Goal: Transaction & Acquisition: Book appointment/travel/reservation

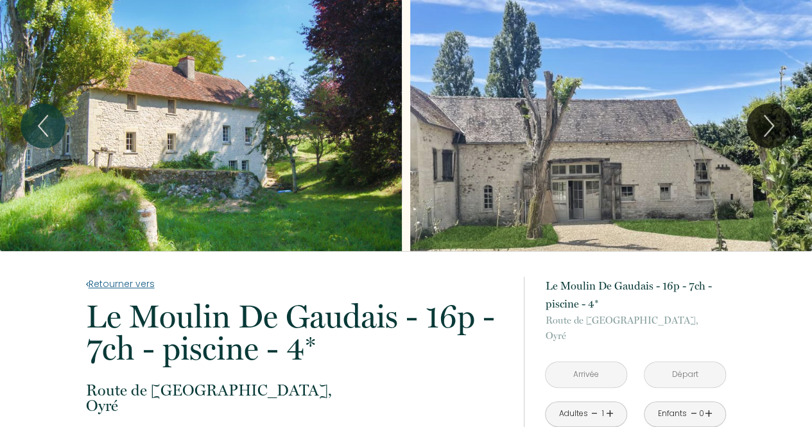
scroll to position [128, 0]
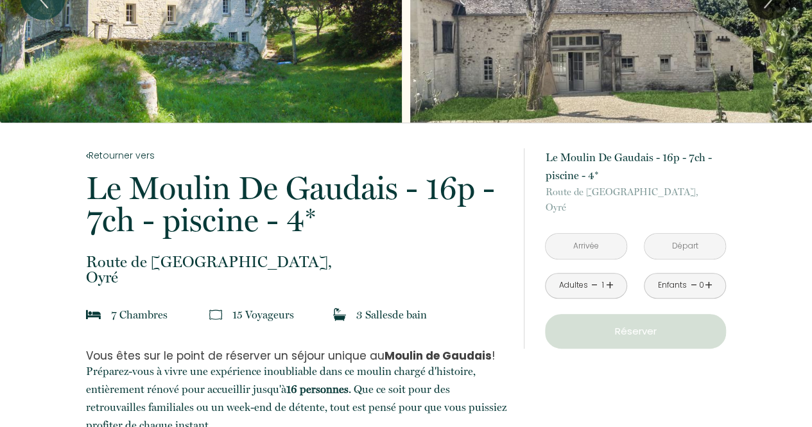
click at [580, 241] on input "text" at bounding box center [586, 246] width 81 height 25
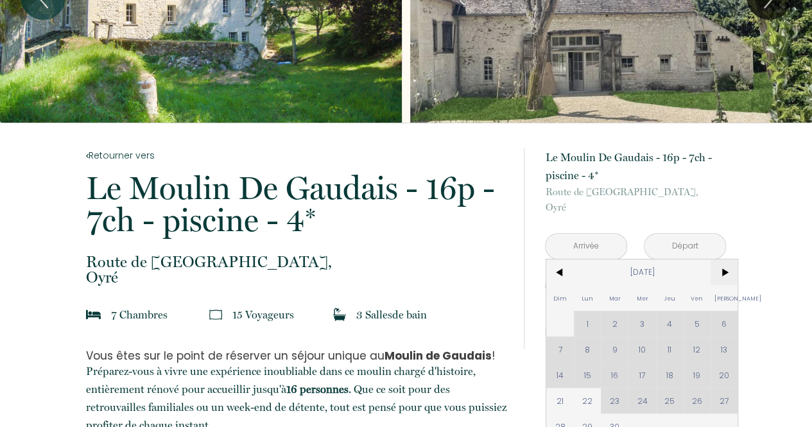
click at [726, 272] on span ">" at bounding box center [725, 272] width 28 height 26
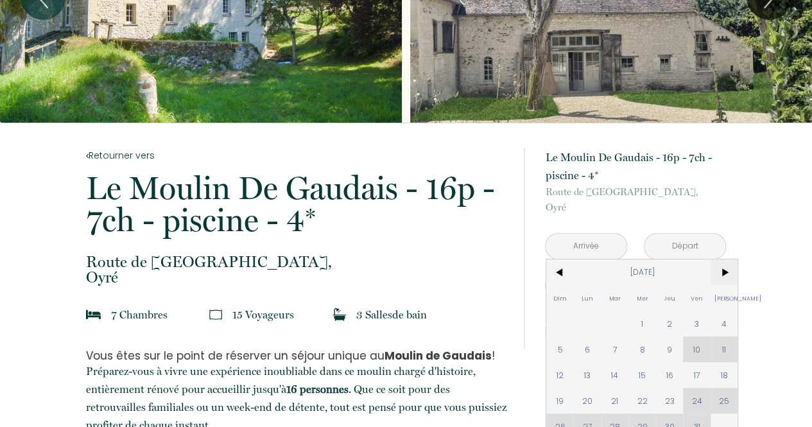
click at [726, 272] on span ">" at bounding box center [725, 272] width 28 height 26
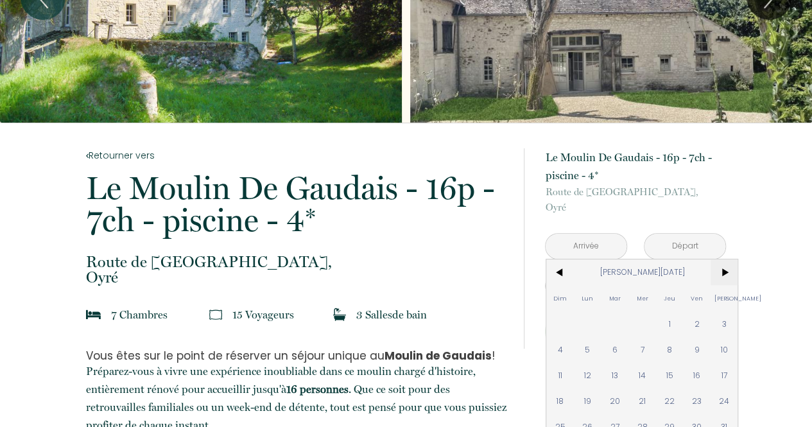
click at [726, 272] on span ">" at bounding box center [725, 272] width 28 height 26
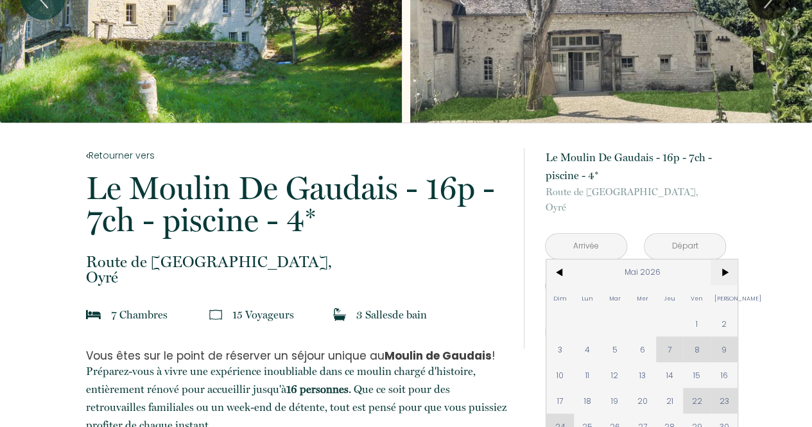
click at [726, 272] on span ">" at bounding box center [725, 272] width 28 height 26
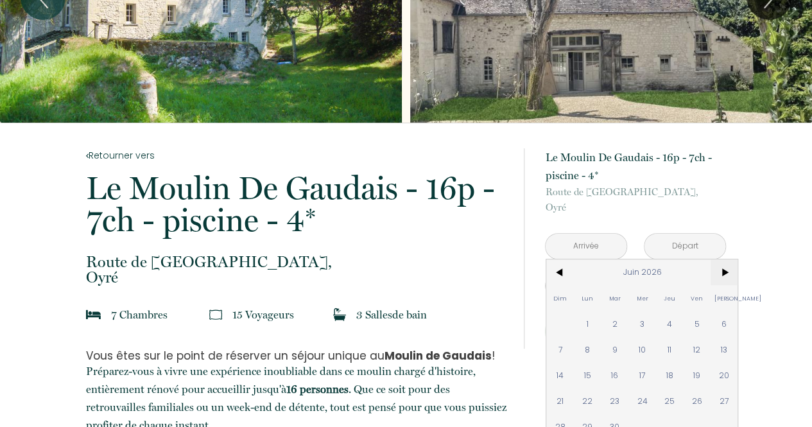
click at [726, 272] on span ">" at bounding box center [725, 272] width 28 height 26
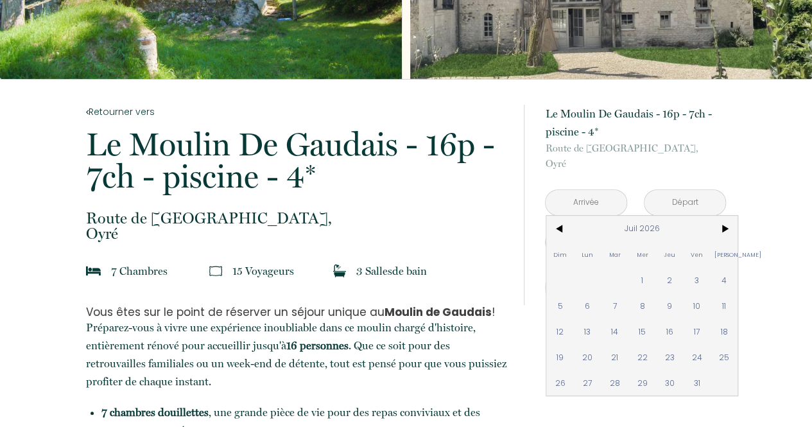
scroll to position [193, 0]
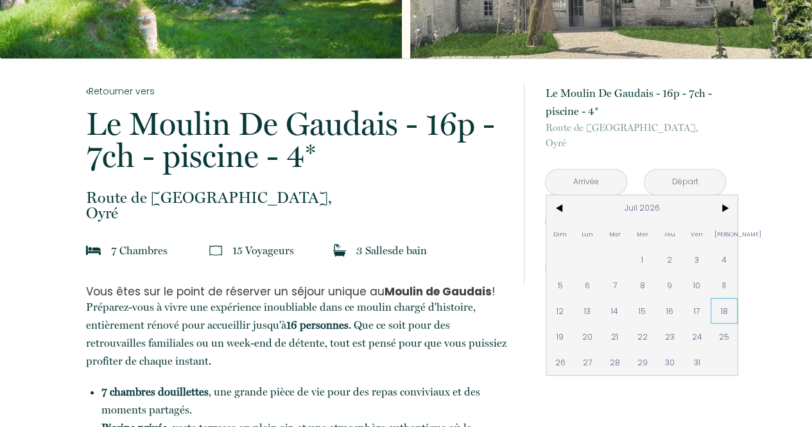
click at [723, 308] on span "18" at bounding box center [725, 311] width 28 height 26
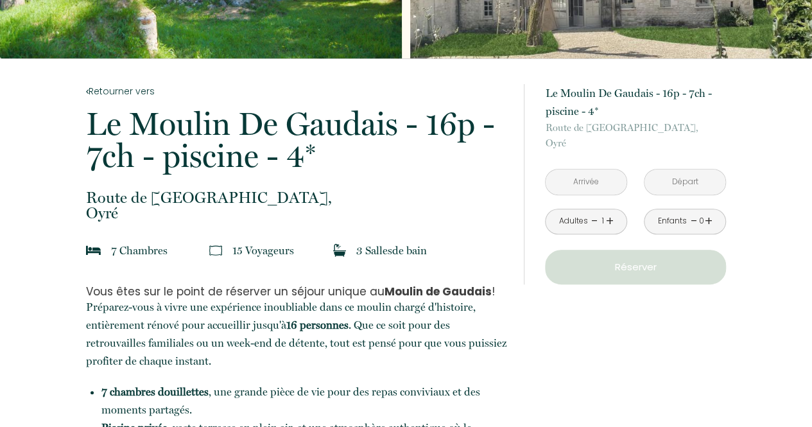
type input "[DATE]"
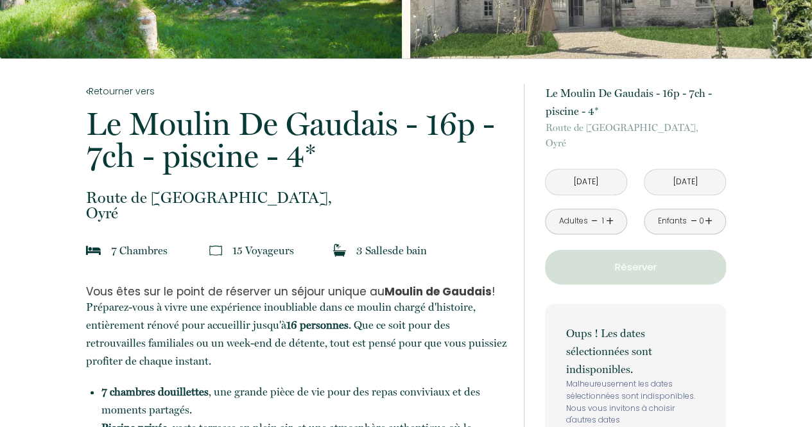
click at [693, 184] on input "[DATE]" at bounding box center [685, 182] width 81 height 25
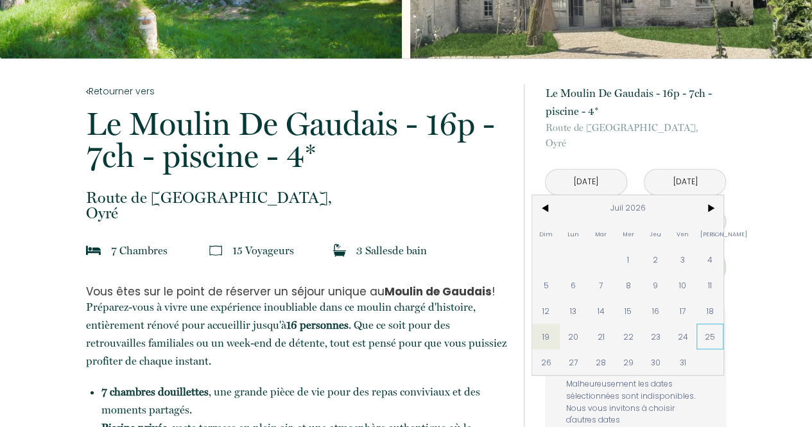
click at [711, 335] on span "25" at bounding box center [711, 337] width 28 height 26
type input "[DATE]"
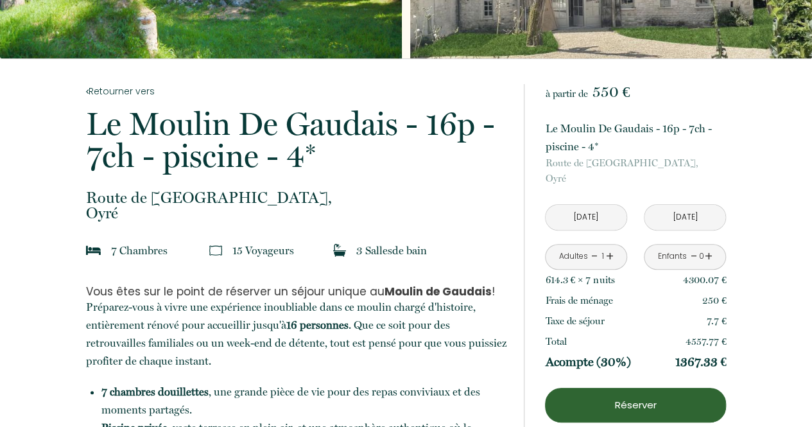
click at [607, 256] on link "+" at bounding box center [610, 257] width 8 height 20
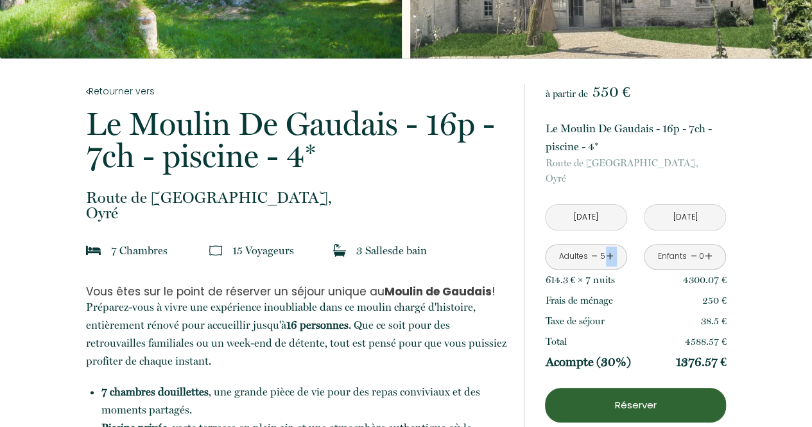
click at [607, 256] on link "+" at bounding box center [610, 257] width 8 height 20
click at [712, 256] on link "+" at bounding box center [709, 257] width 8 height 20
click at [709, 252] on link "+" at bounding box center [709, 257] width 8 height 20
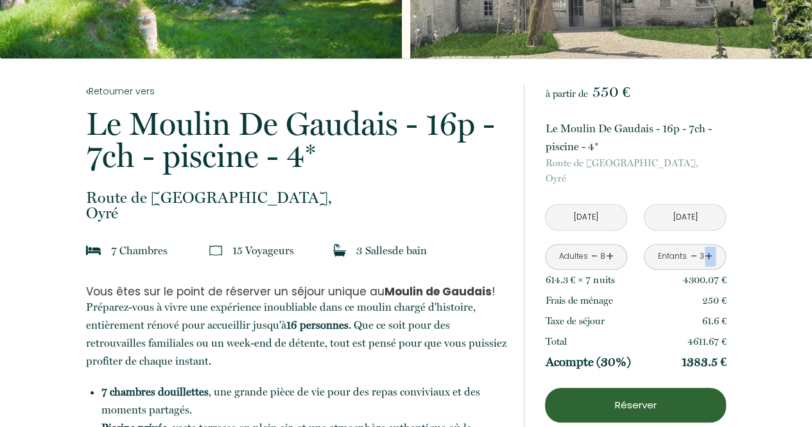
click at [709, 252] on link "+" at bounding box center [709, 257] width 8 height 20
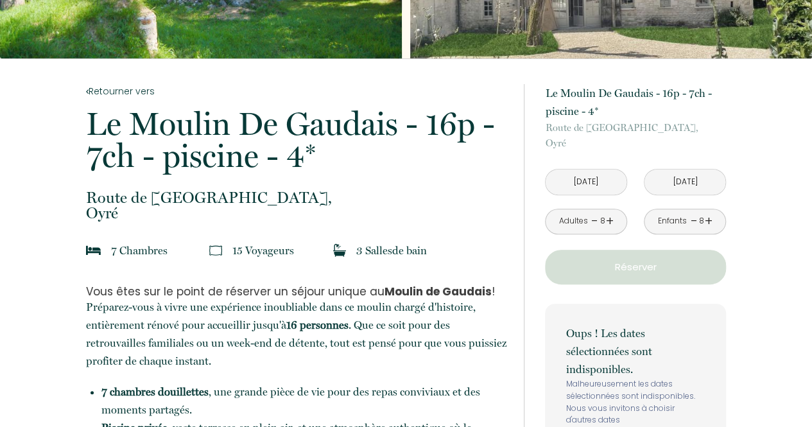
click at [692, 220] on link "-" at bounding box center [693, 221] width 7 height 20
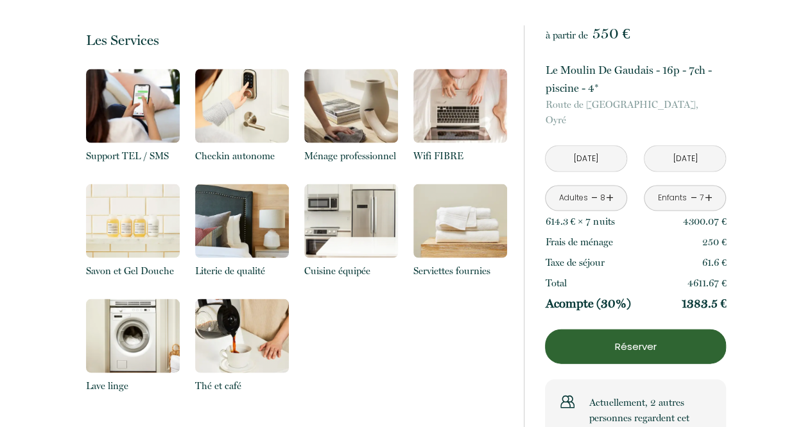
scroll to position [1348, 0]
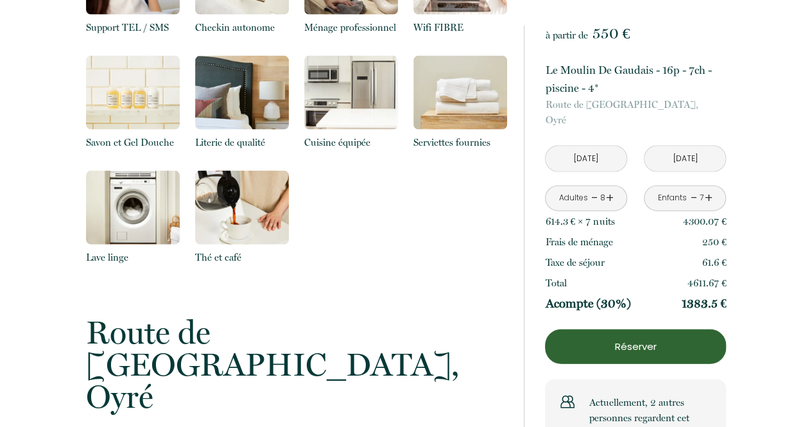
click at [234, 228] on img at bounding box center [242, 208] width 94 height 74
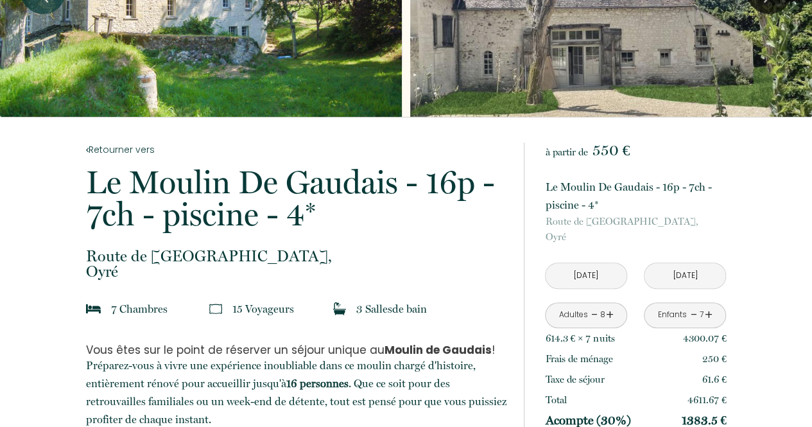
scroll to position [0, 0]
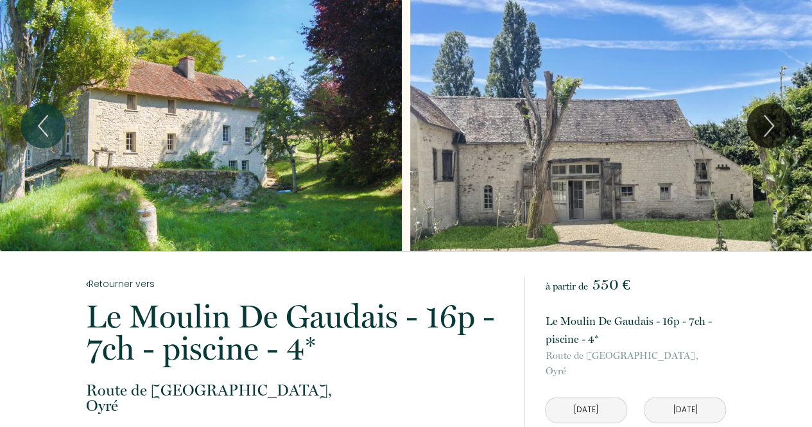
click at [292, 322] on p "Le Moulin De Gaudais - 16p - 7ch - piscine - 4*" at bounding box center [296, 333] width 421 height 64
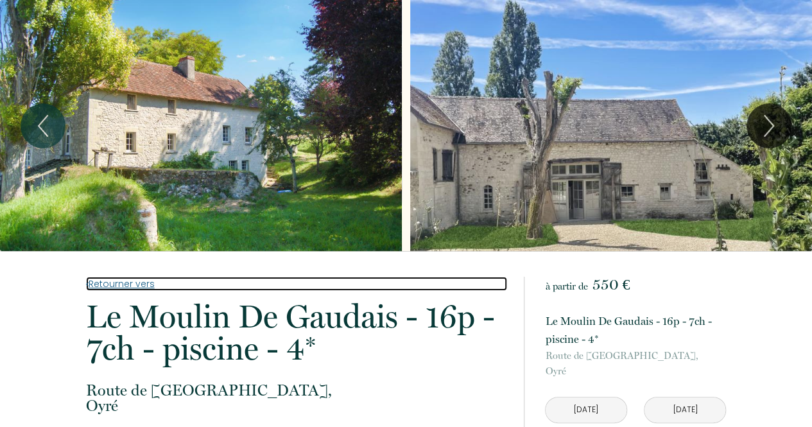
click at [152, 284] on link "Retourner vers" at bounding box center [296, 284] width 421 height 14
click at [130, 283] on link "Retourner vers" at bounding box center [296, 284] width 421 height 14
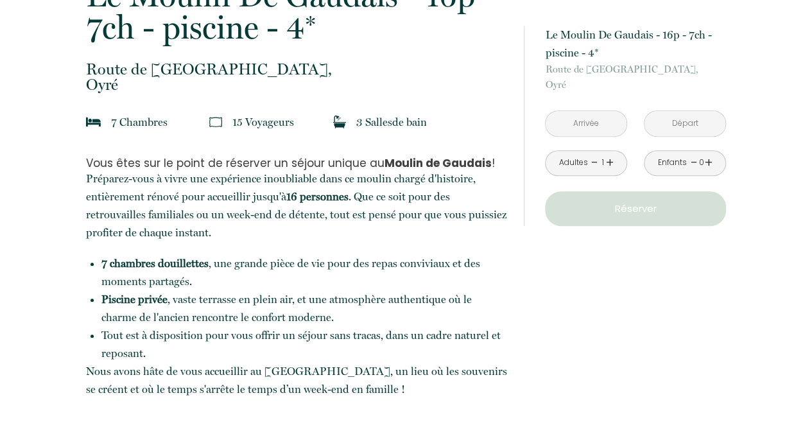
scroll to position [385, 0]
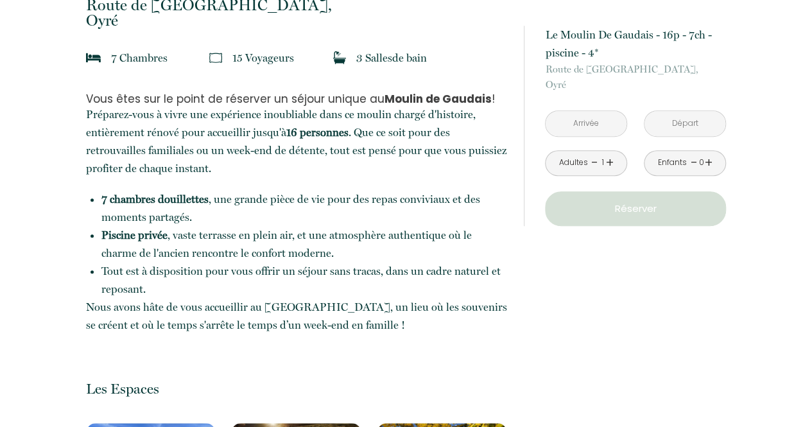
drag, startPoint x: 159, startPoint y: 201, endPoint x: 136, endPoint y: 157, distance: 50.0
click at [159, 201] on strong "7 chambres douillettes" at bounding box center [154, 199] width 107 height 13
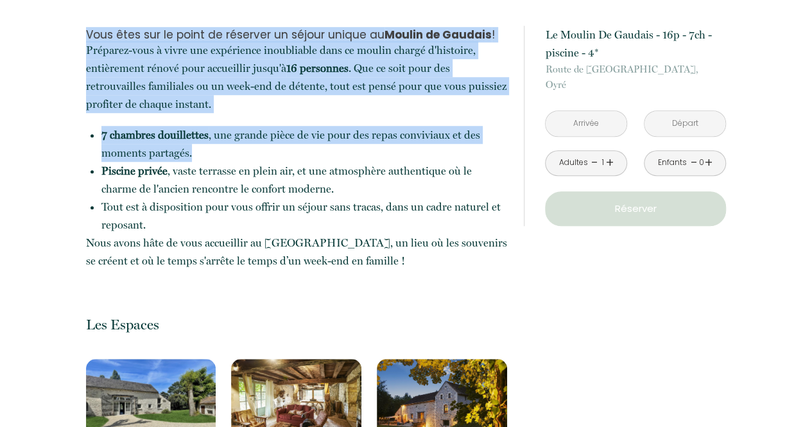
scroll to position [449, 0]
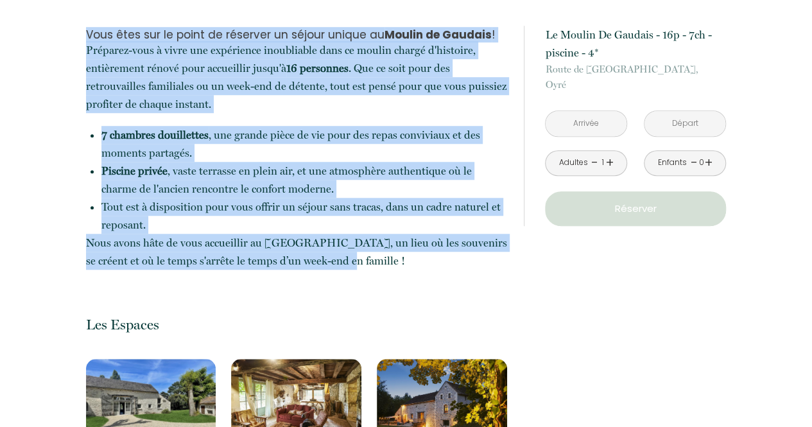
drag, startPoint x: 87, startPoint y: 92, endPoint x: 373, endPoint y: 257, distance: 330.0
click at [373, 257] on p "Vous êtes sur le point de réserver un séjour unique au [GEOGRAPHIC_DATA] ! Prép…" at bounding box center [296, 148] width 421 height 241
copy p "Vous êtes sur le point de réserver un séjour unique au [GEOGRAPHIC_DATA] ! Prép…"
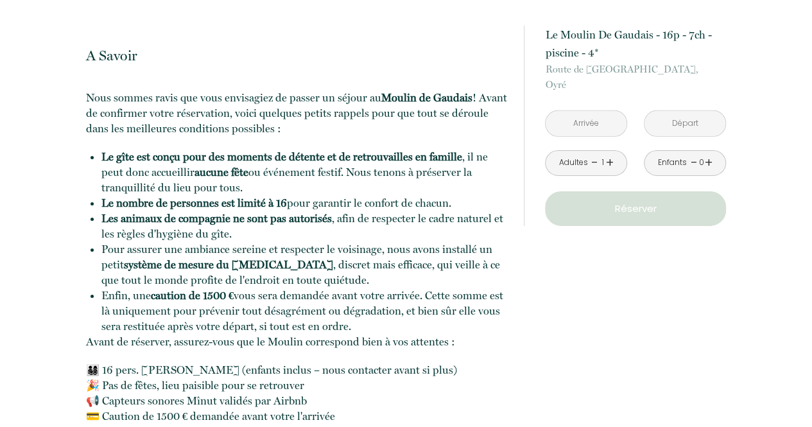
scroll to position [2088, 0]
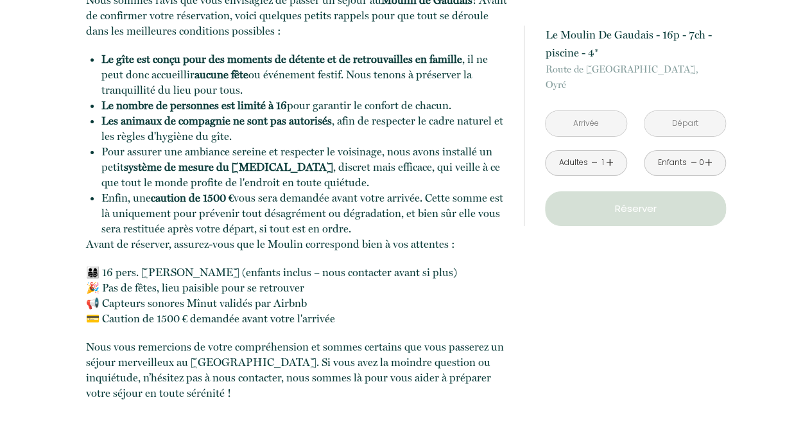
drag, startPoint x: 86, startPoint y: 151, endPoint x: 252, endPoint y: 223, distance: 180.9
click at [288, 368] on div "A Savoir Nous sommes ravis que vous envisagiez de passer un séjour au [GEOGRAPH…" at bounding box center [296, 192] width 421 height 536
copy div "L Ipsumd Sita consec adipi eli sedd eiusmodtem in utlabo et dolore ma Aliqua en…"
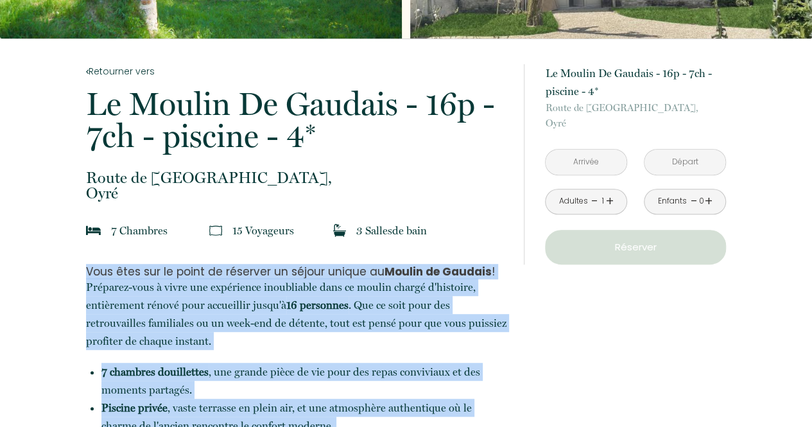
scroll to position [193, 0]
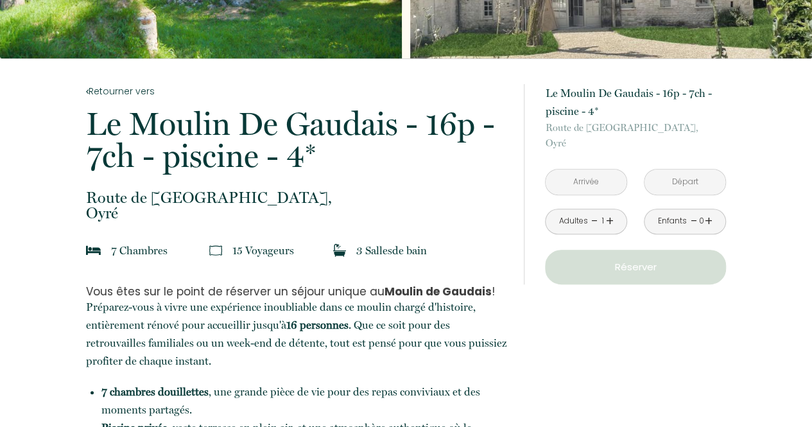
click at [602, 172] on input "text" at bounding box center [586, 182] width 81 height 25
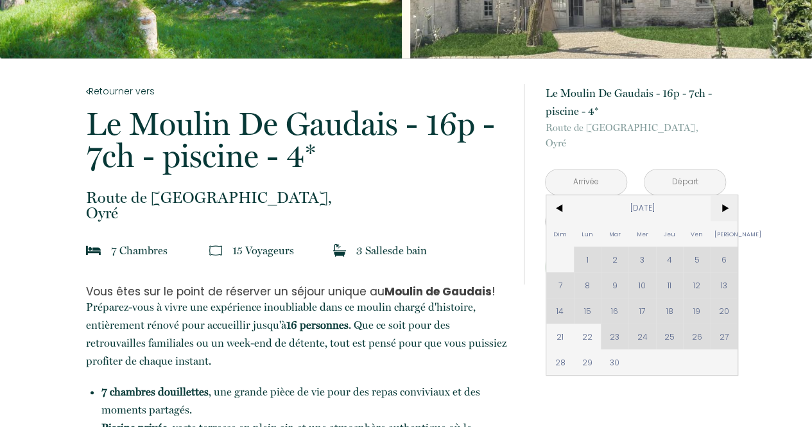
click at [723, 207] on span ">" at bounding box center [725, 208] width 28 height 26
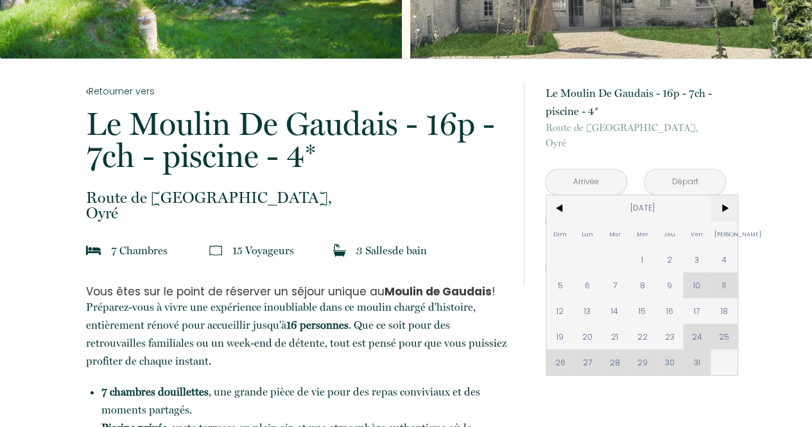
click at [723, 208] on span ">" at bounding box center [725, 208] width 28 height 26
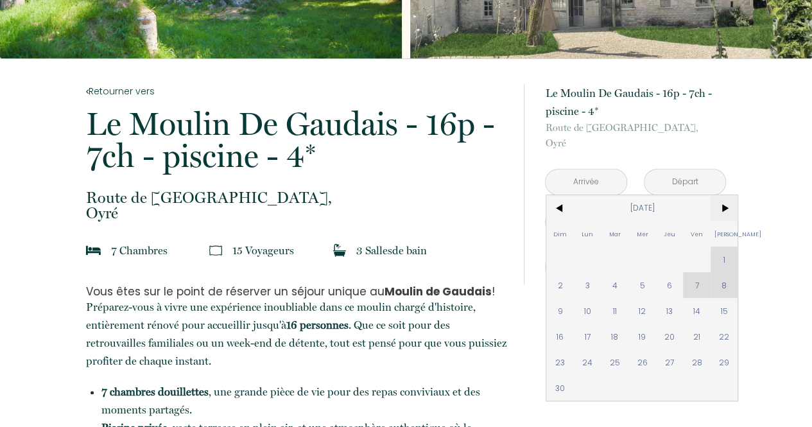
click at [723, 208] on span ">" at bounding box center [725, 208] width 28 height 26
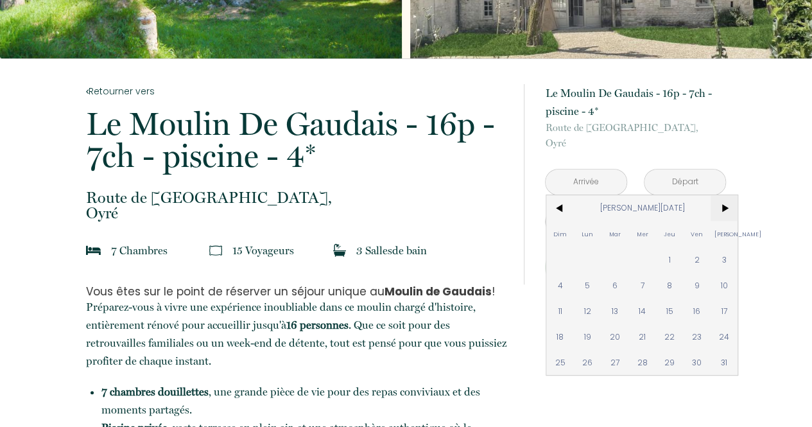
click at [723, 208] on span ">" at bounding box center [725, 208] width 28 height 26
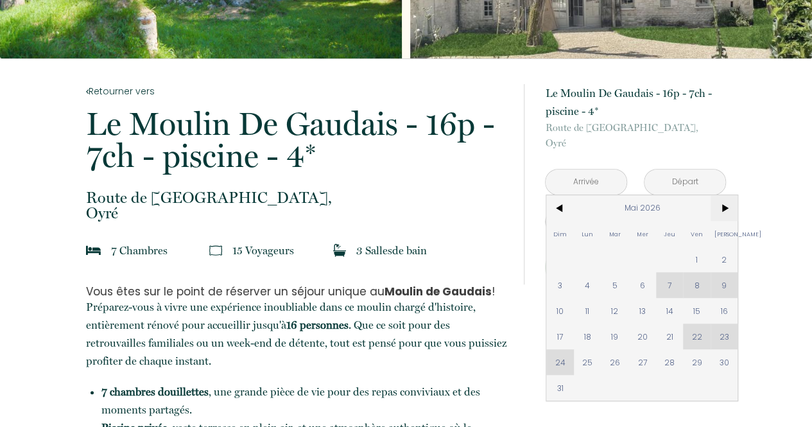
click at [723, 208] on span ">" at bounding box center [725, 208] width 28 height 26
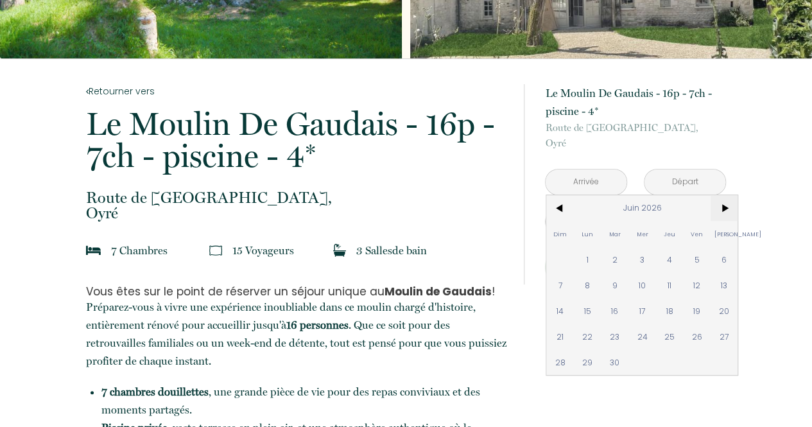
click at [723, 208] on span ">" at bounding box center [725, 208] width 28 height 26
click at [720, 308] on span "18" at bounding box center [725, 311] width 28 height 26
type input "[DATE]"
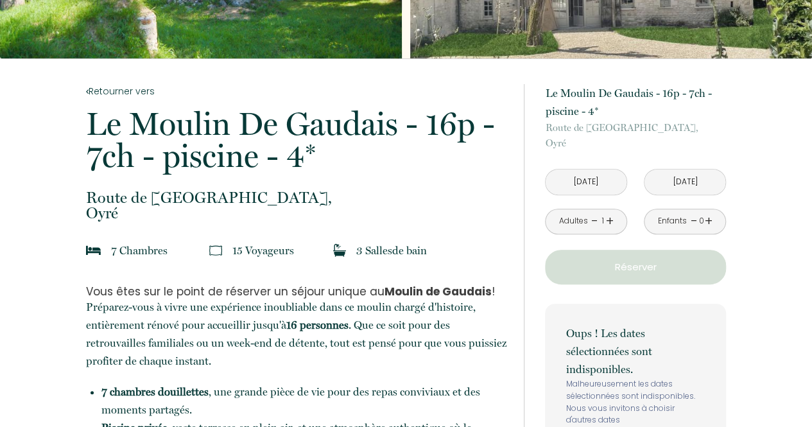
click at [700, 183] on input "[DATE]" at bounding box center [685, 182] width 81 height 25
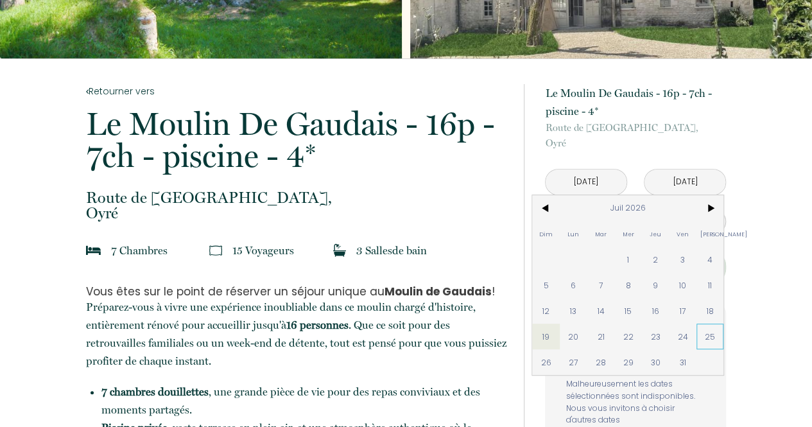
click at [713, 335] on span "25" at bounding box center [711, 337] width 28 height 26
type input "[DATE]"
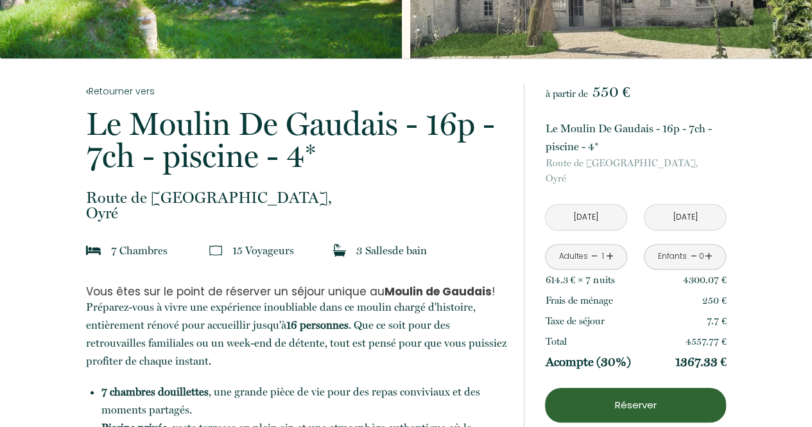
click at [611, 256] on link "+" at bounding box center [610, 257] width 8 height 20
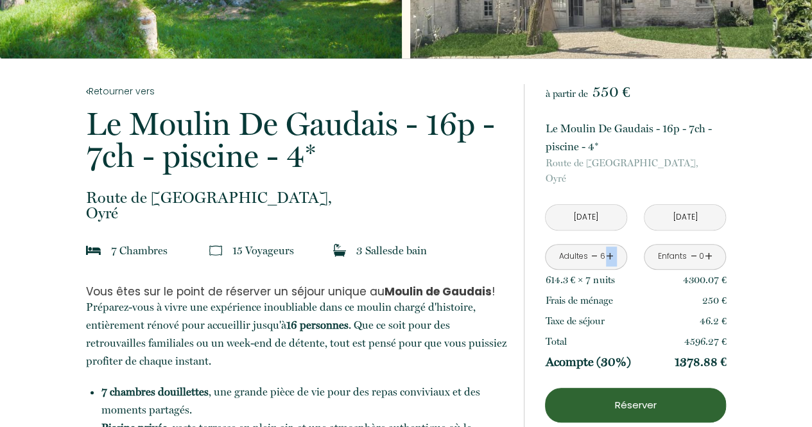
click at [611, 256] on link "+" at bounding box center [610, 257] width 8 height 20
click at [710, 253] on link "+" at bounding box center [709, 257] width 8 height 20
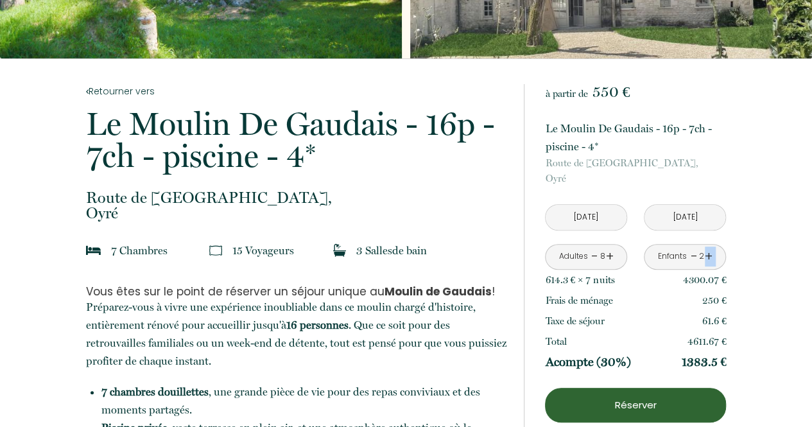
click at [710, 253] on link "+" at bounding box center [709, 257] width 8 height 20
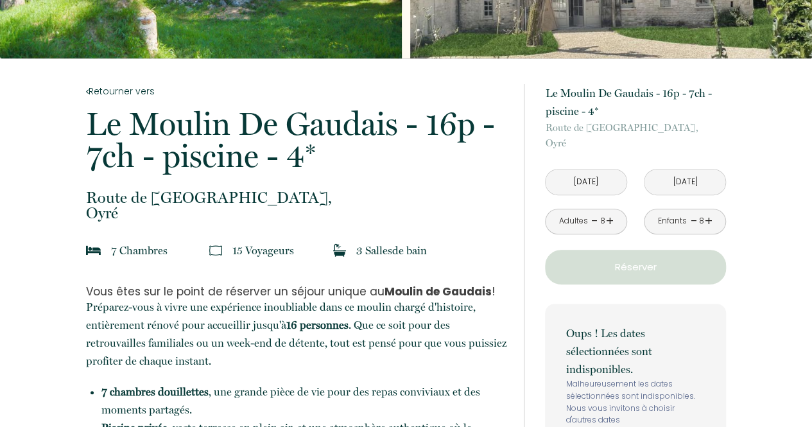
click at [694, 220] on link "-" at bounding box center [693, 221] width 7 height 20
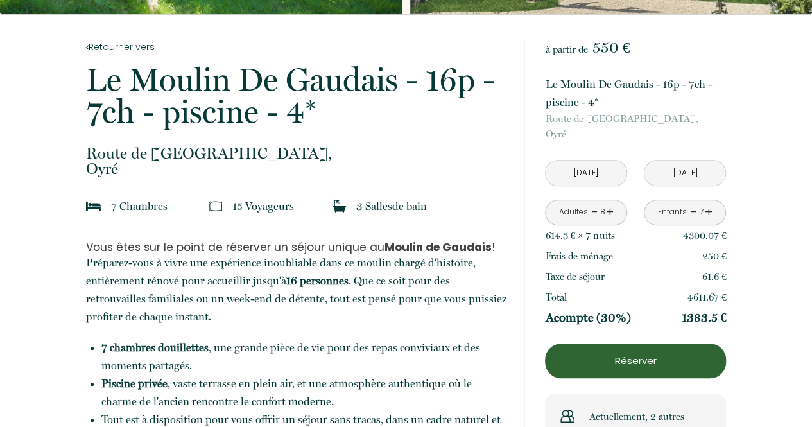
scroll to position [257, 0]
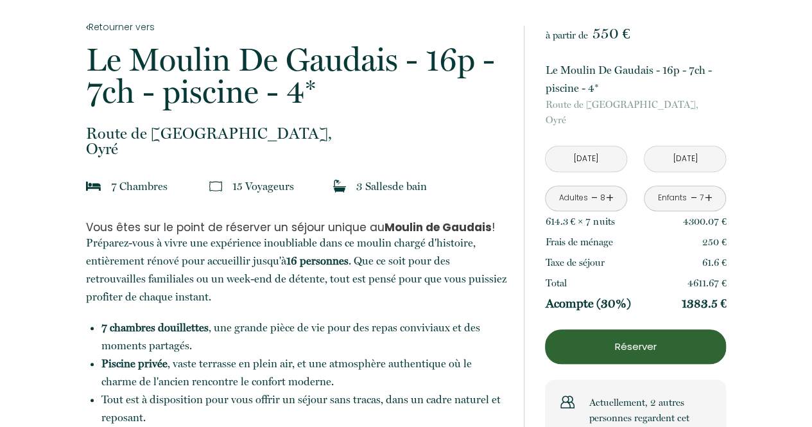
drag, startPoint x: 548, startPoint y: 219, endPoint x: 727, endPoint y: 308, distance: 199.9
copy div "14.3 € × 7 nuit s 4300.07 € Frais de ménage 250 € Taxe de séjour 61.6 € Total 4…"
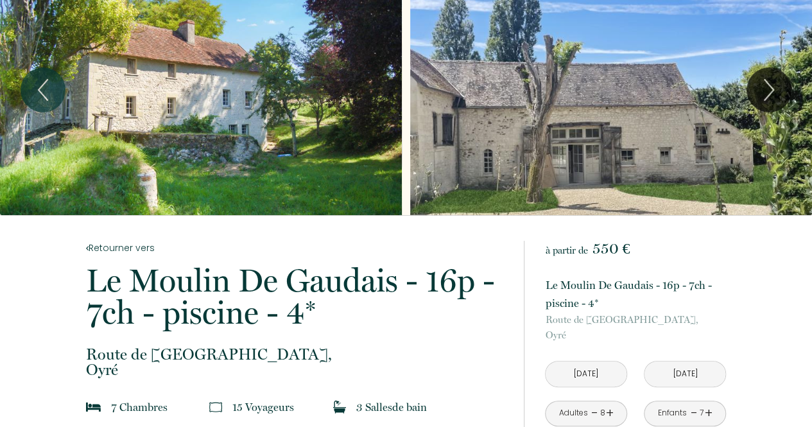
scroll to position [0, 0]
